Goal: Task Accomplishment & Management: Manage account settings

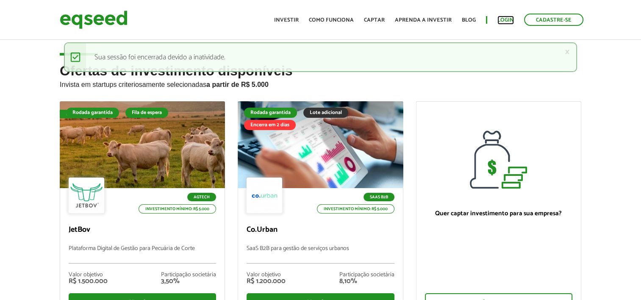
click at [511, 22] on link "Login" at bounding box center [505, 20] width 17 height 6
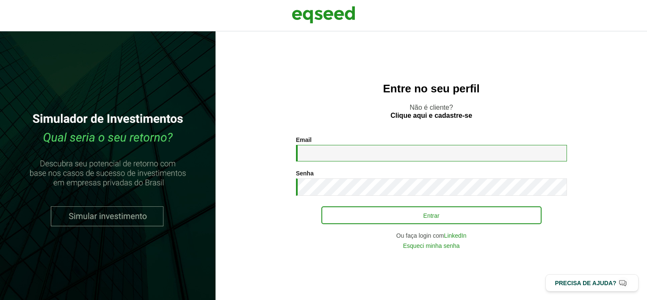
type input "**********"
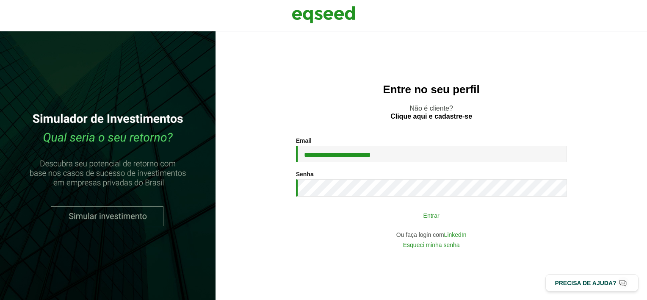
click at [385, 208] on button "Entrar" at bounding box center [431, 215] width 220 height 16
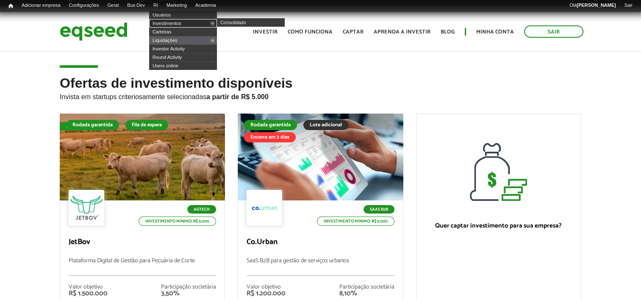
click at [177, 24] on link "Investimentos" at bounding box center [183, 23] width 68 height 8
